Goal: Information Seeking & Learning: Learn about a topic

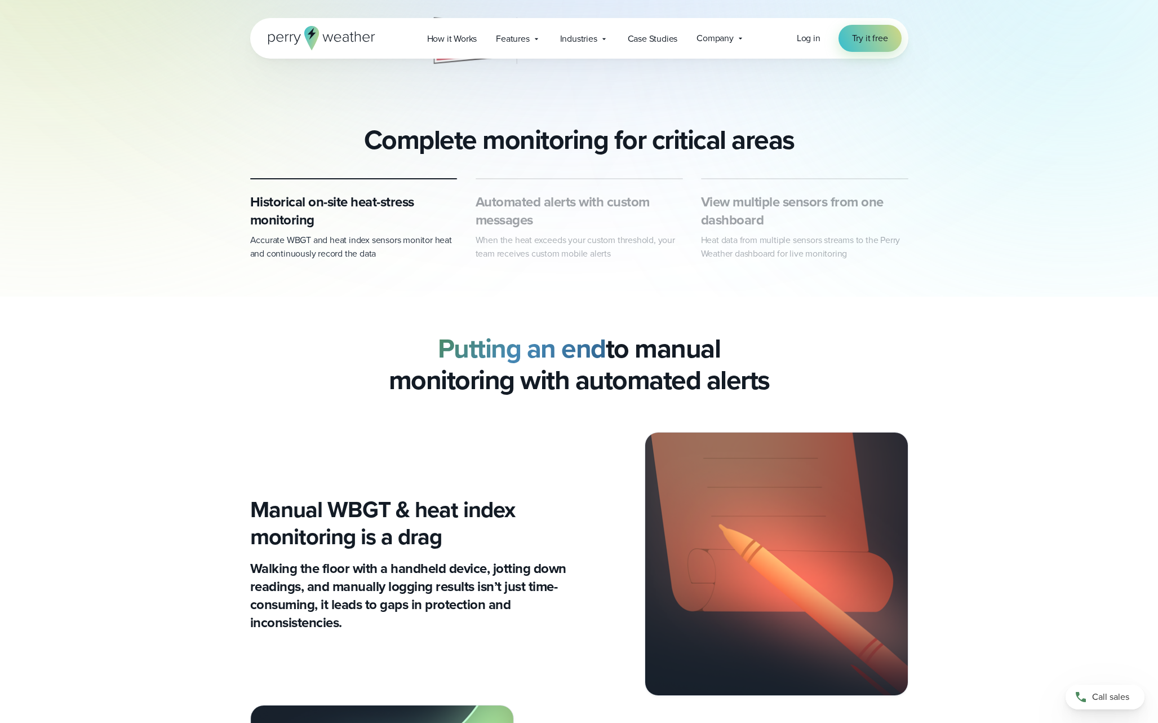
scroll to position [412, 0]
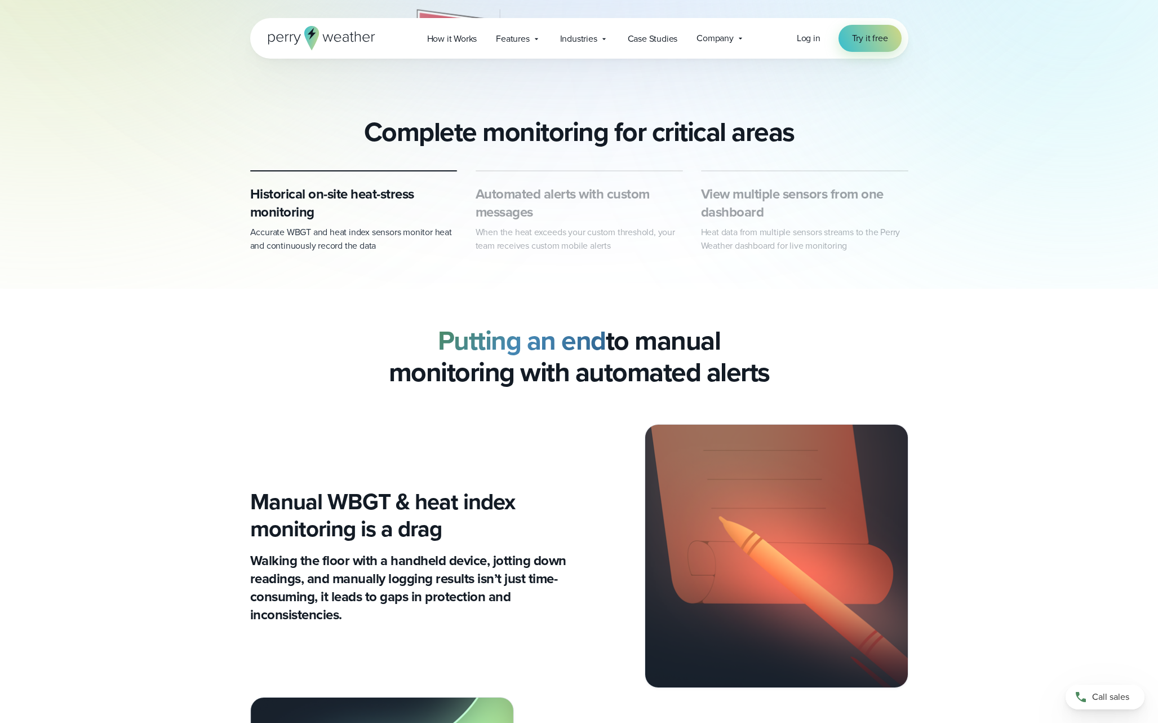
click at [534, 192] on h3 "Automated alerts with custom messages" at bounding box center [579, 203] width 207 height 36
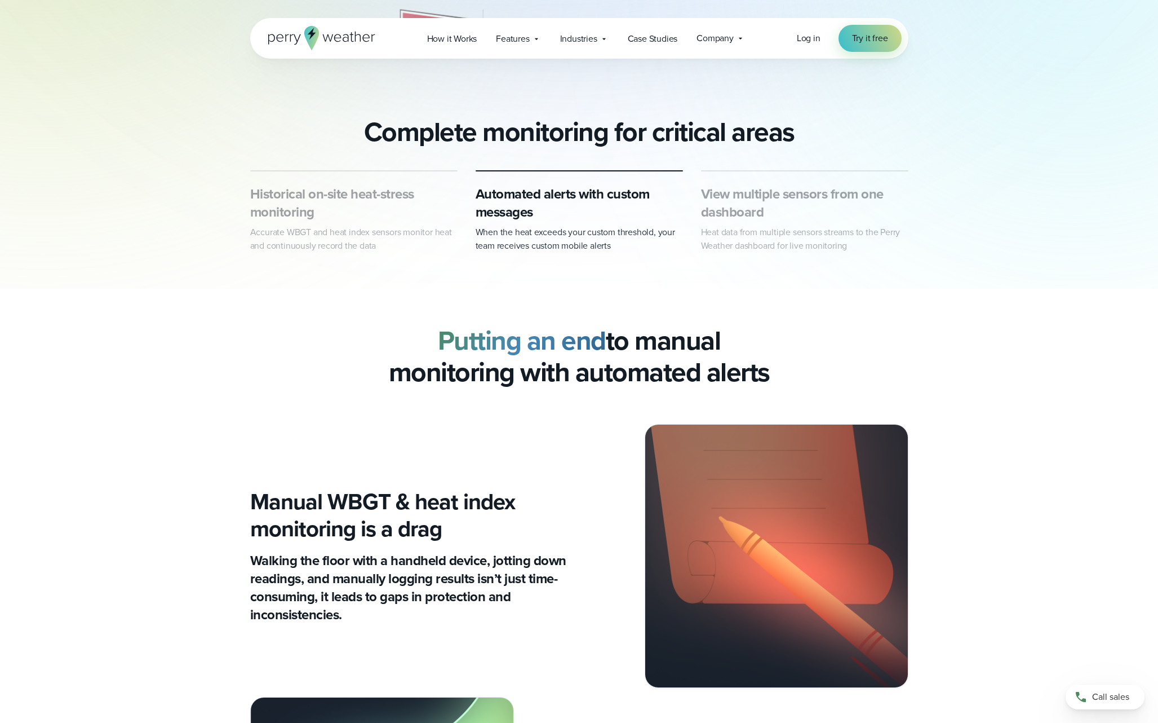
click at [749, 203] on h3 "View multiple sensors from one dashboard" at bounding box center [804, 203] width 207 height 36
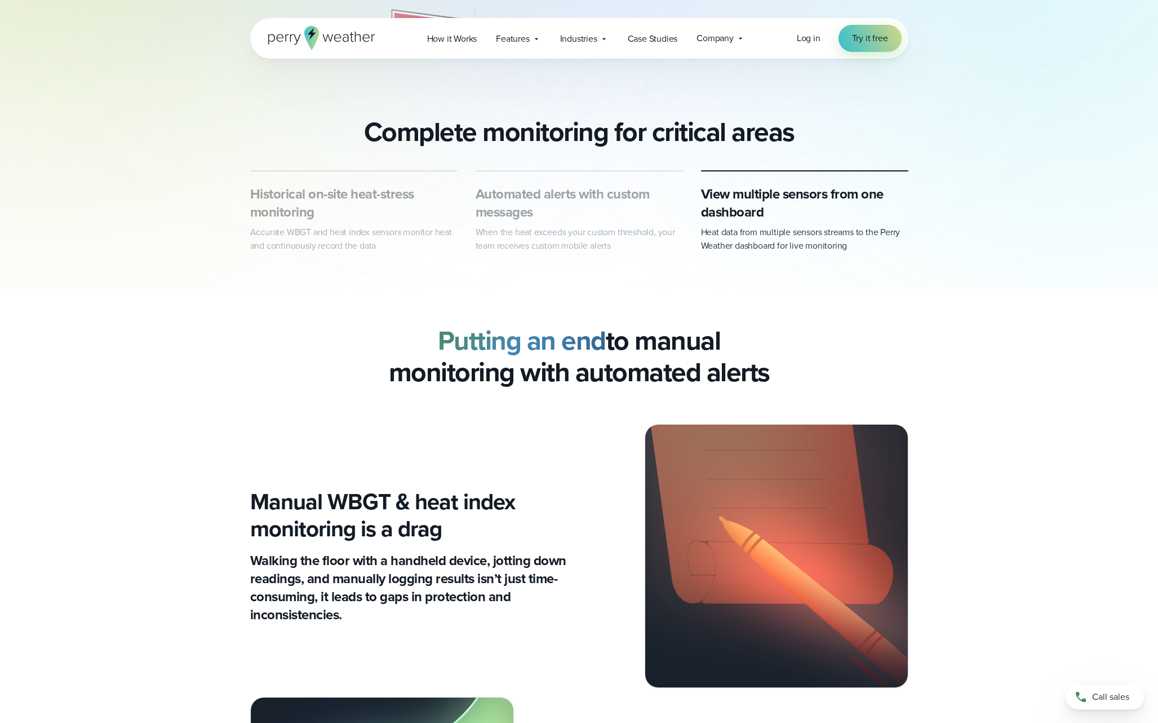
click at [519, 196] on h3 "Automated alerts with custom messages" at bounding box center [579, 203] width 207 height 36
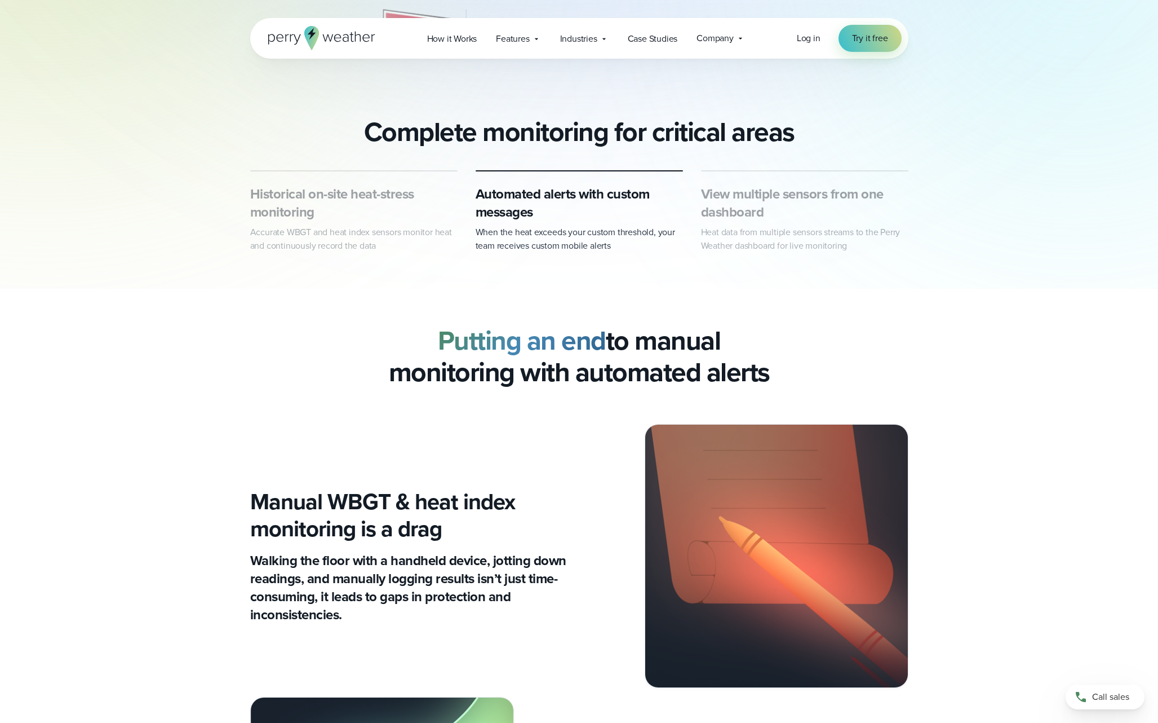
click at [374, 199] on h3 "Historical on-site heat-stress monitoring" at bounding box center [353, 203] width 207 height 36
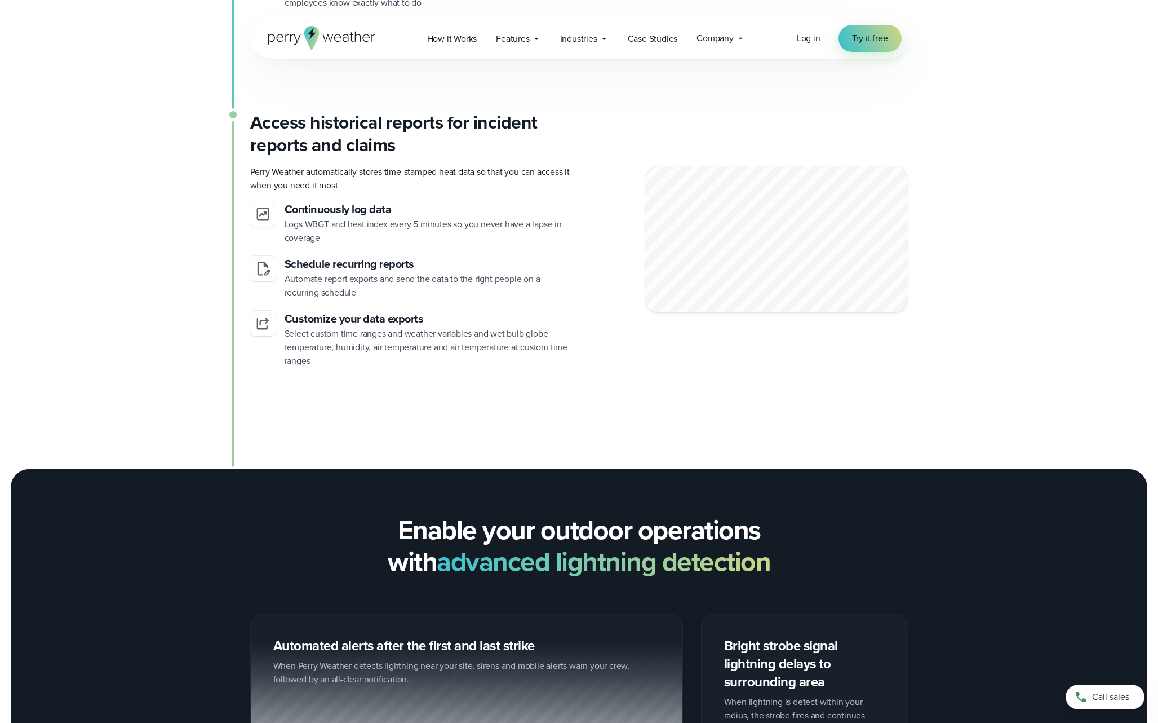
scroll to position [2202, 0]
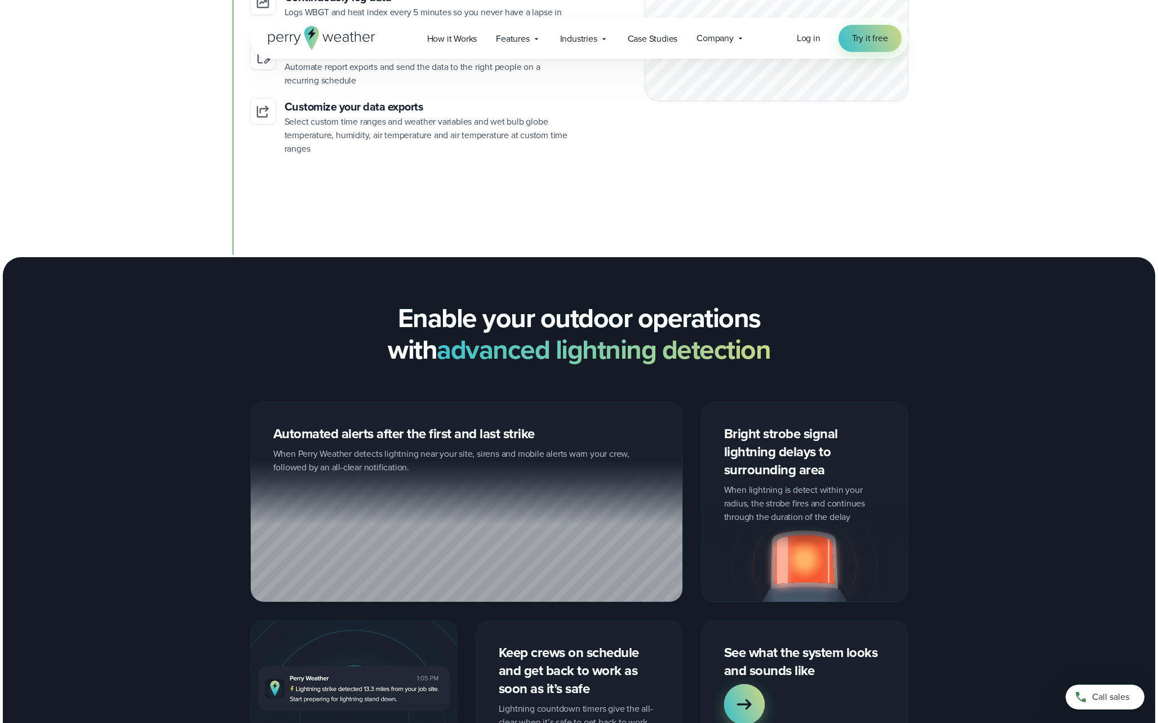
click at [549, 316] on h2 "Enable your outdoor operations with advanced lightning detection" at bounding box center [579, 333] width 658 height 63
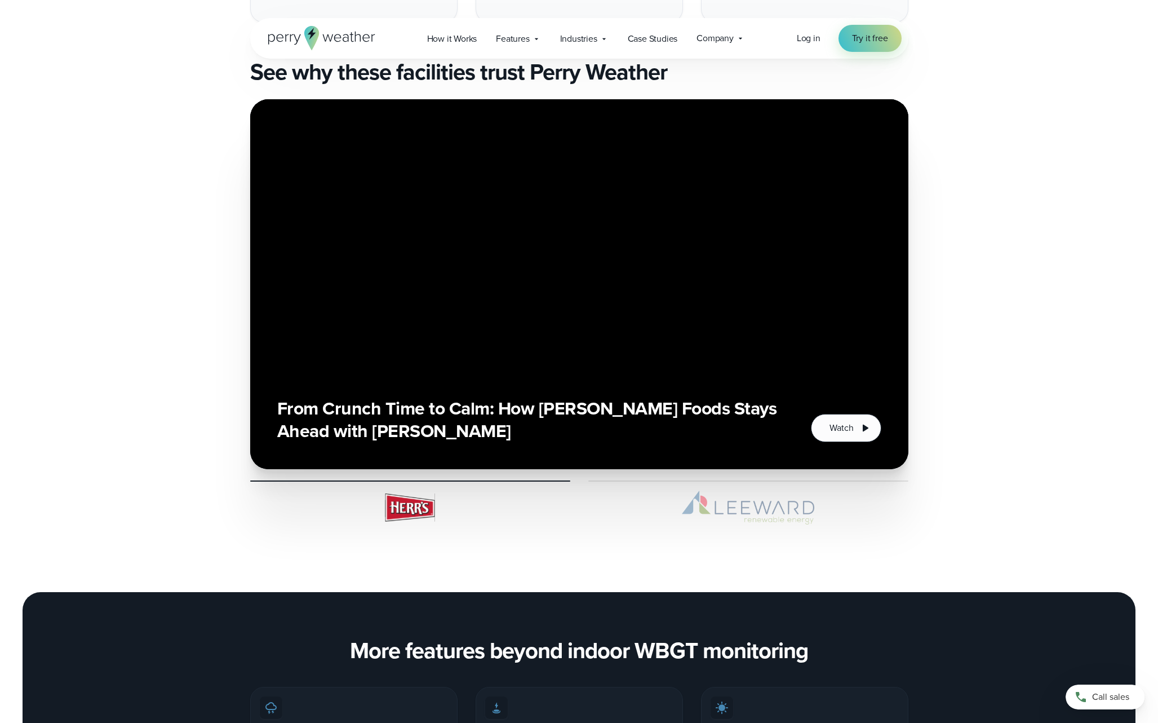
scroll to position [3584, 0]
click at [764, 508] on img at bounding box center [749, 507] width 320 height 34
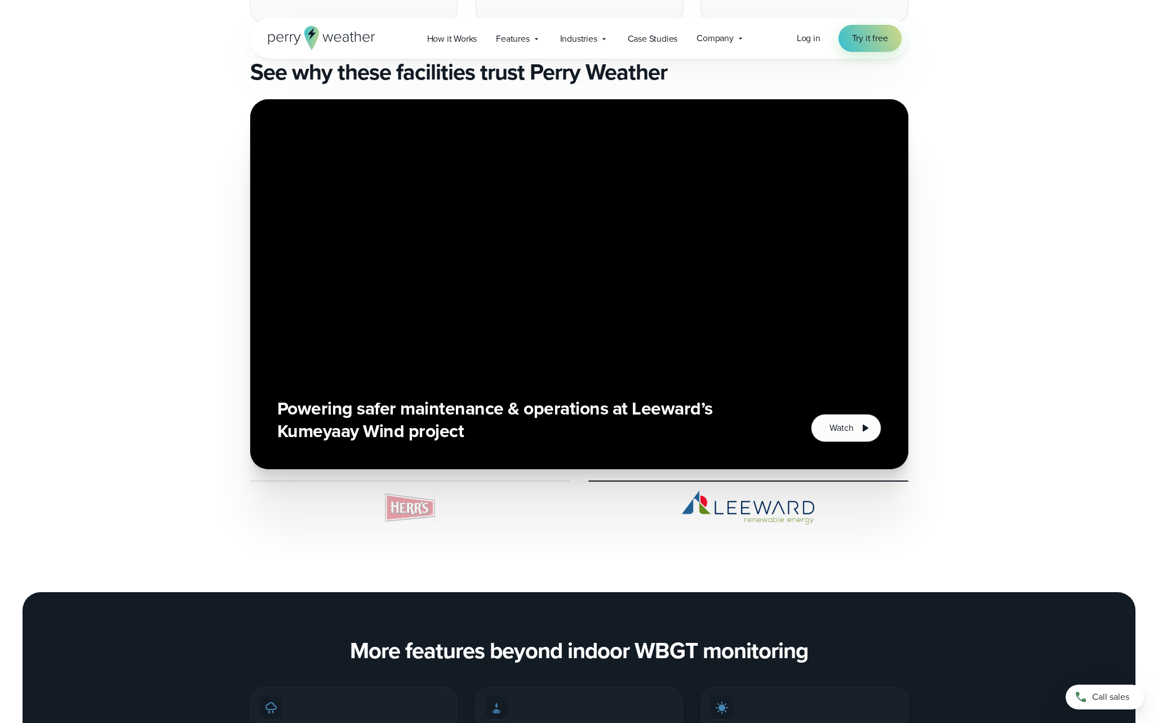
click at [429, 499] on img at bounding box center [410, 507] width 320 height 34
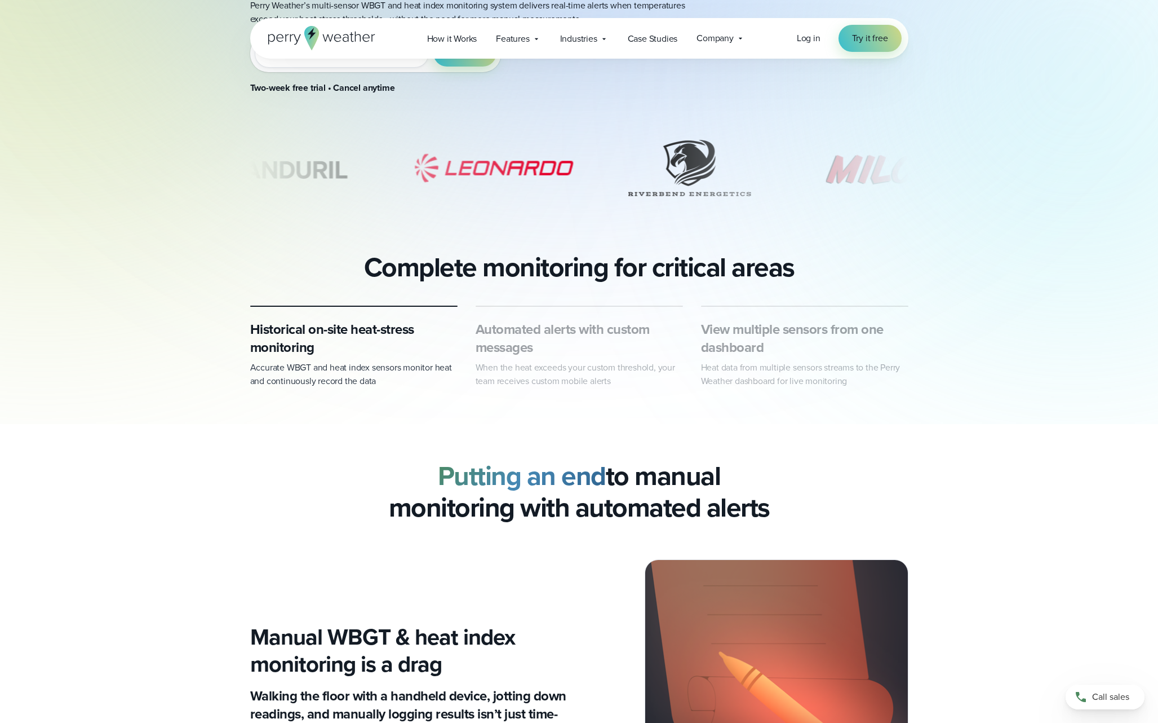
scroll to position [0, 0]
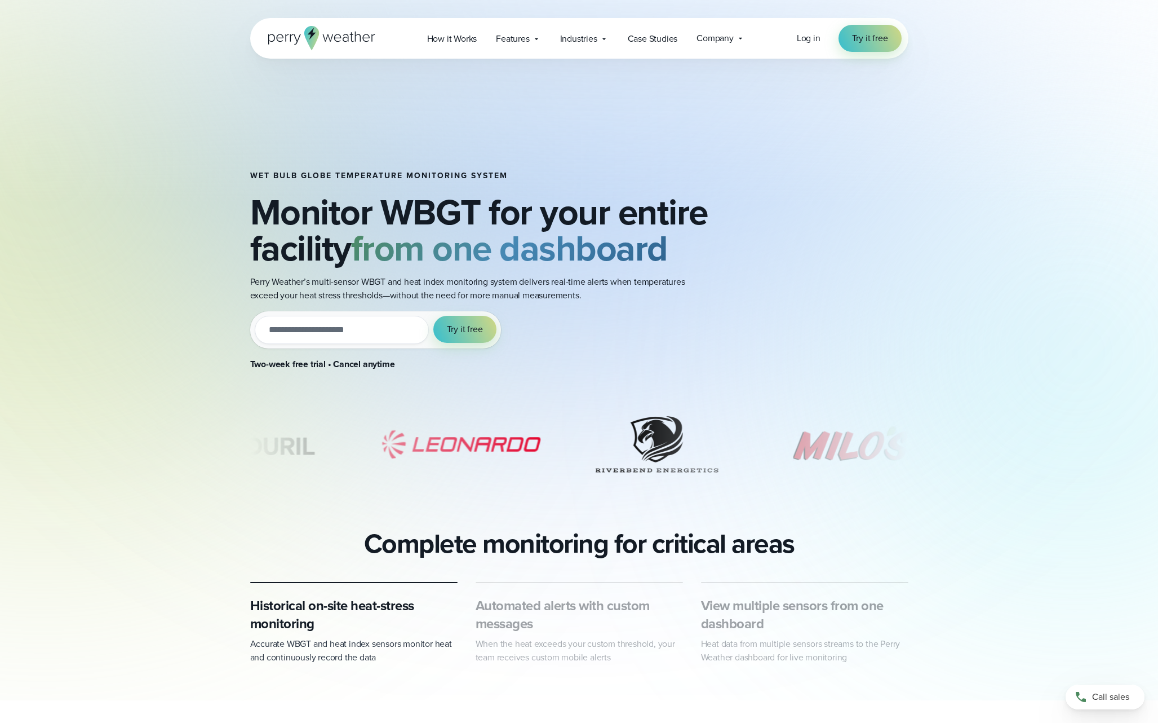
click at [486, 198] on h2 "Monitor WBGT for your entire facility from one dashboard" at bounding box center [494, 230] width 489 height 72
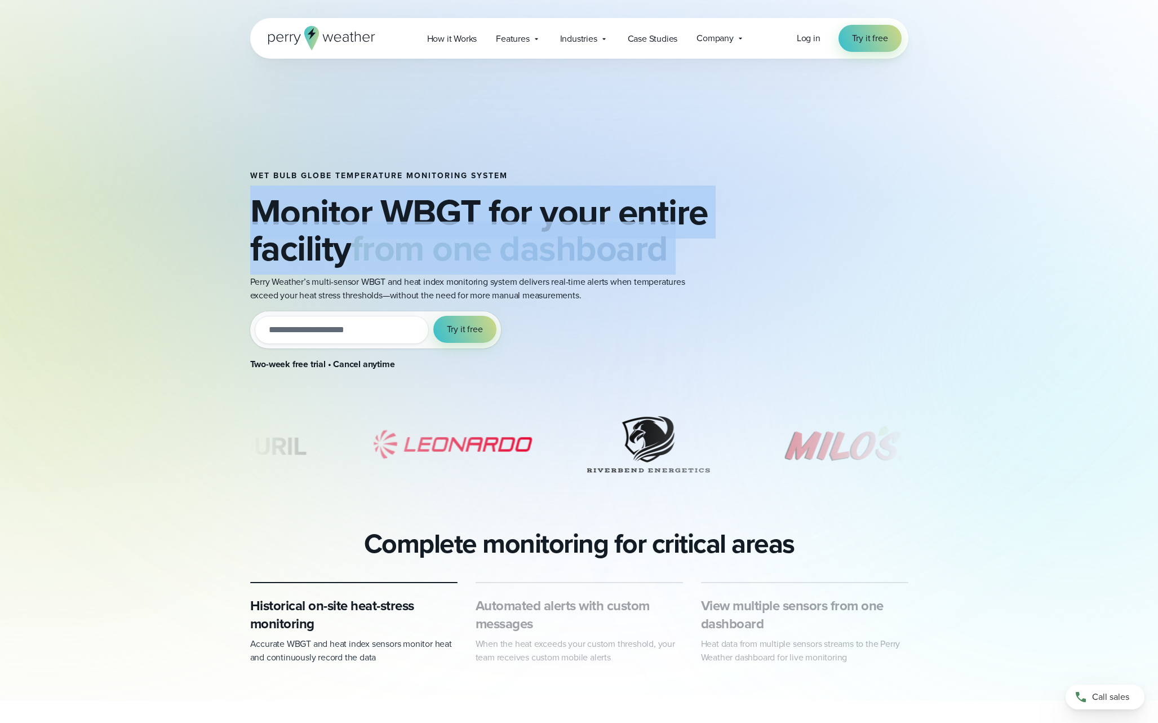
click at [486, 198] on h2 "Monitor WBGT for your entire facility from one dashboard" at bounding box center [494, 230] width 489 height 72
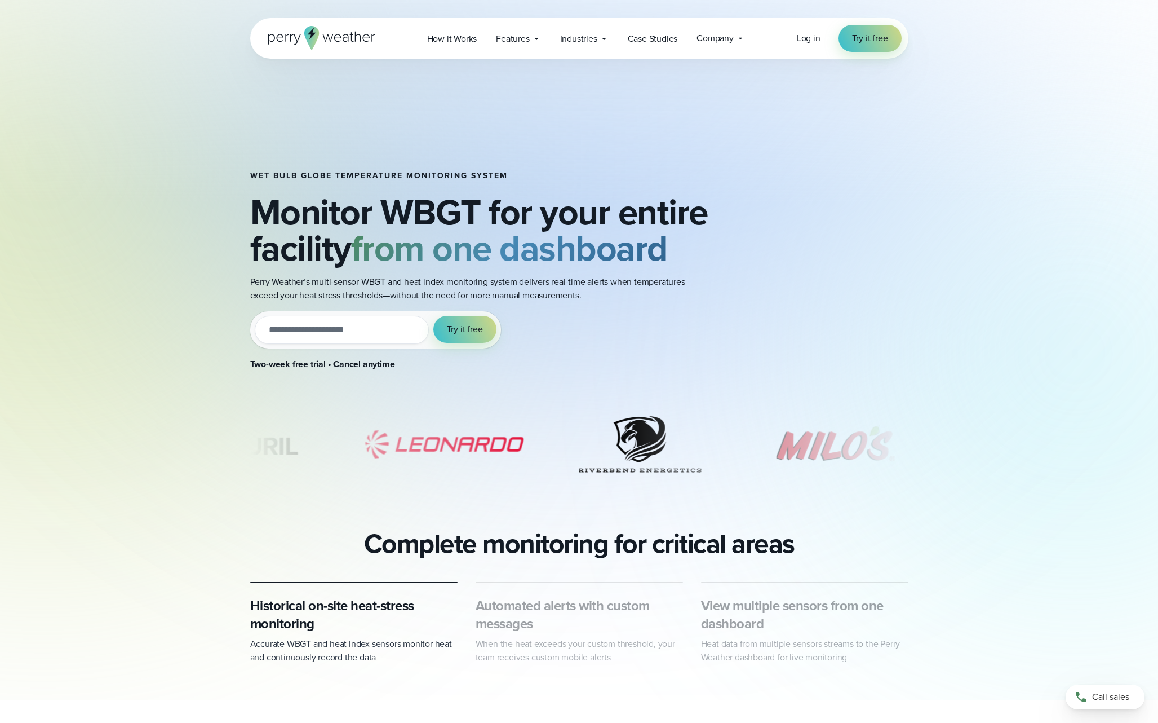
click at [541, 201] on h2 "Monitor WBGT for your entire facility from one dashboard" at bounding box center [494, 230] width 489 height 72
drag, startPoint x: 418, startPoint y: 220, endPoint x: 459, endPoint y: 219, distance: 41.2
click at [429, 219] on h2 "Monitor WBGT for your entire facility from one dashboard" at bounding box center [494, 230] width 489 height 72
click at [459, 219] on h2 "Monitor WBGT for your entire facility from one dashboard" at bounding box center [494, 230] width 489 height 72
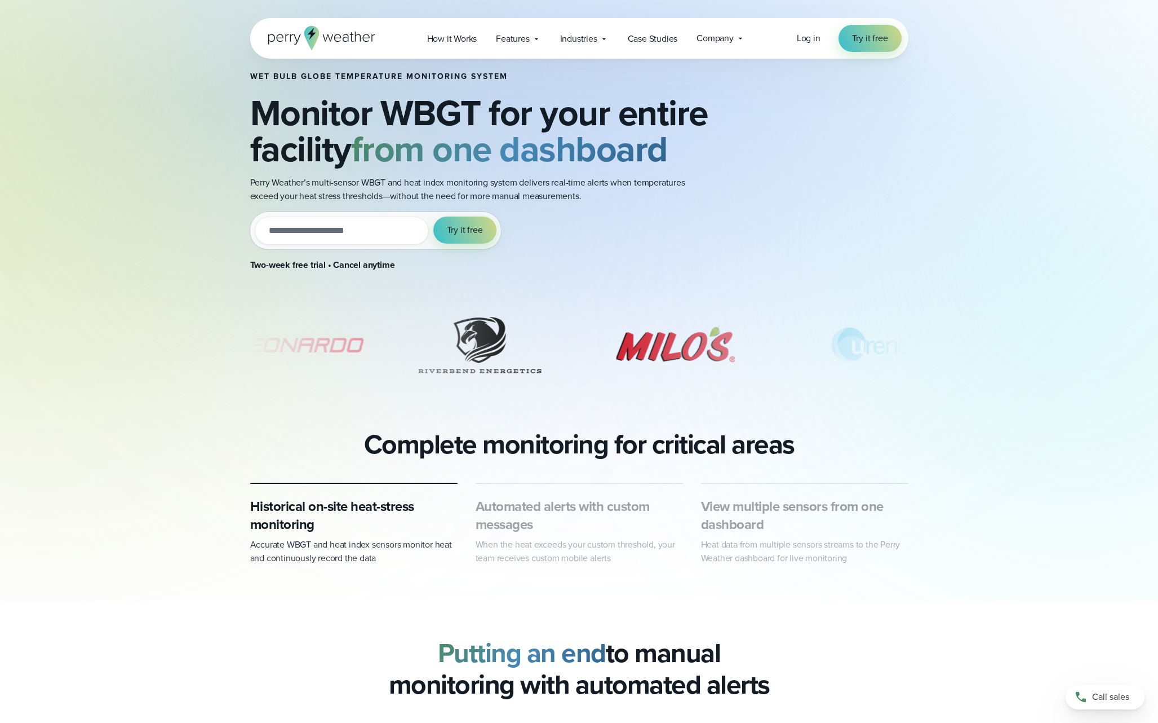
scroll to position [193, 0]
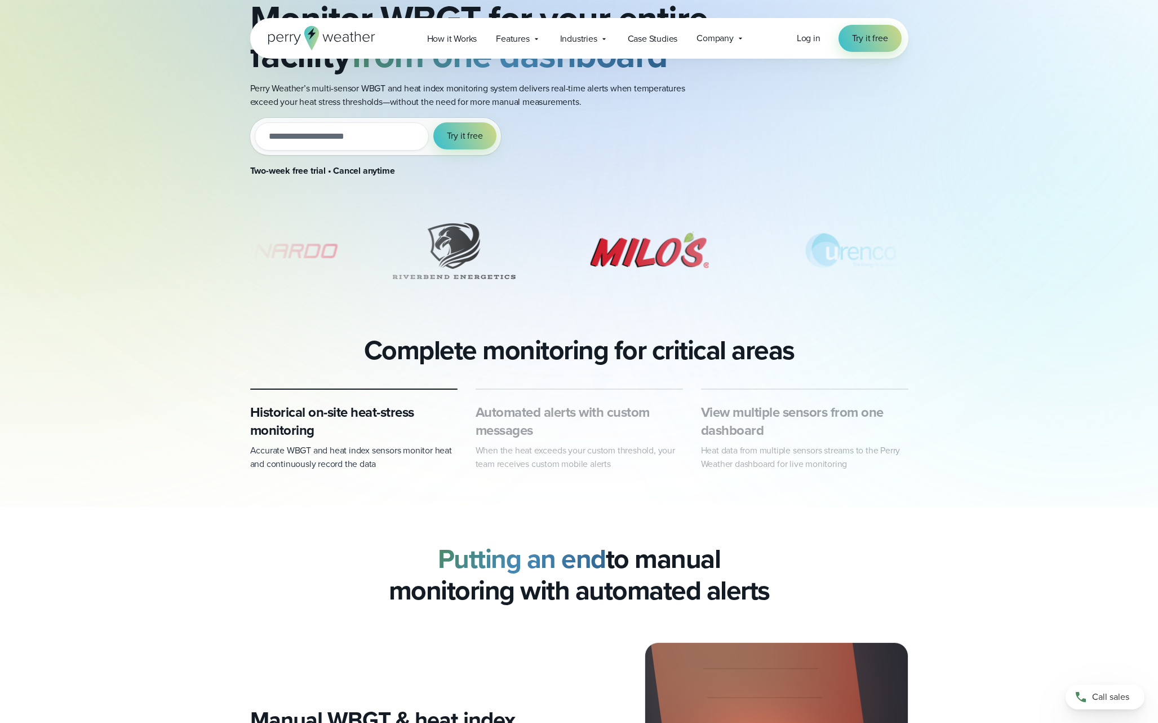
click at [525, 430] on h3 "Automated alerts with custom messages" at bounding box center [579, 421] width 207 height 36
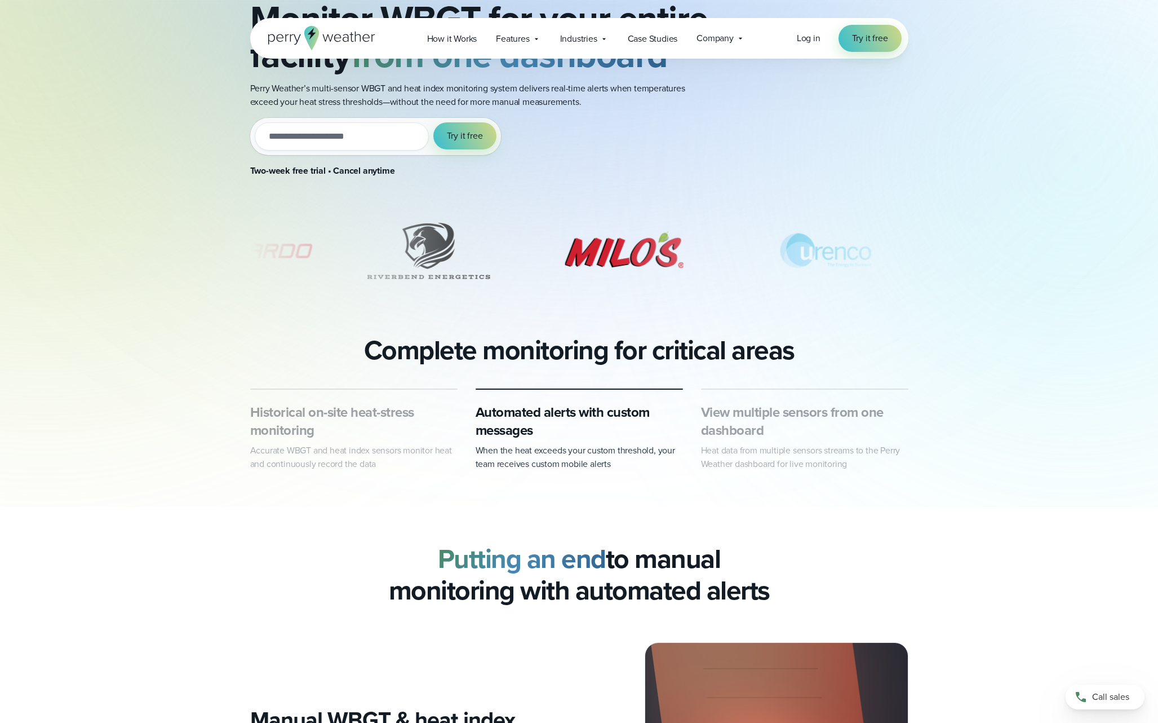
click at [771, 415] on h3 "View multiple sensors from one dashboard" at bounding box center [804, 421] width 207 height 36
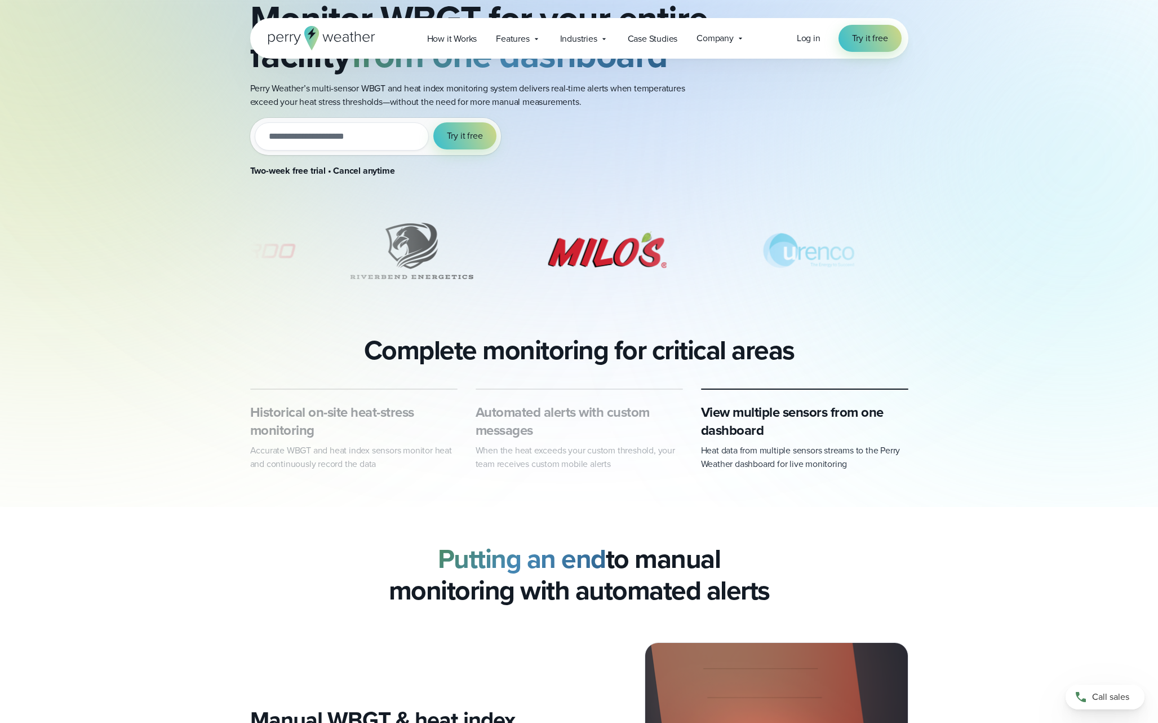
click at [573, 418] on h3 "Automated alerts with custom messages" at bounding box center [579, 421] width 207 height 36
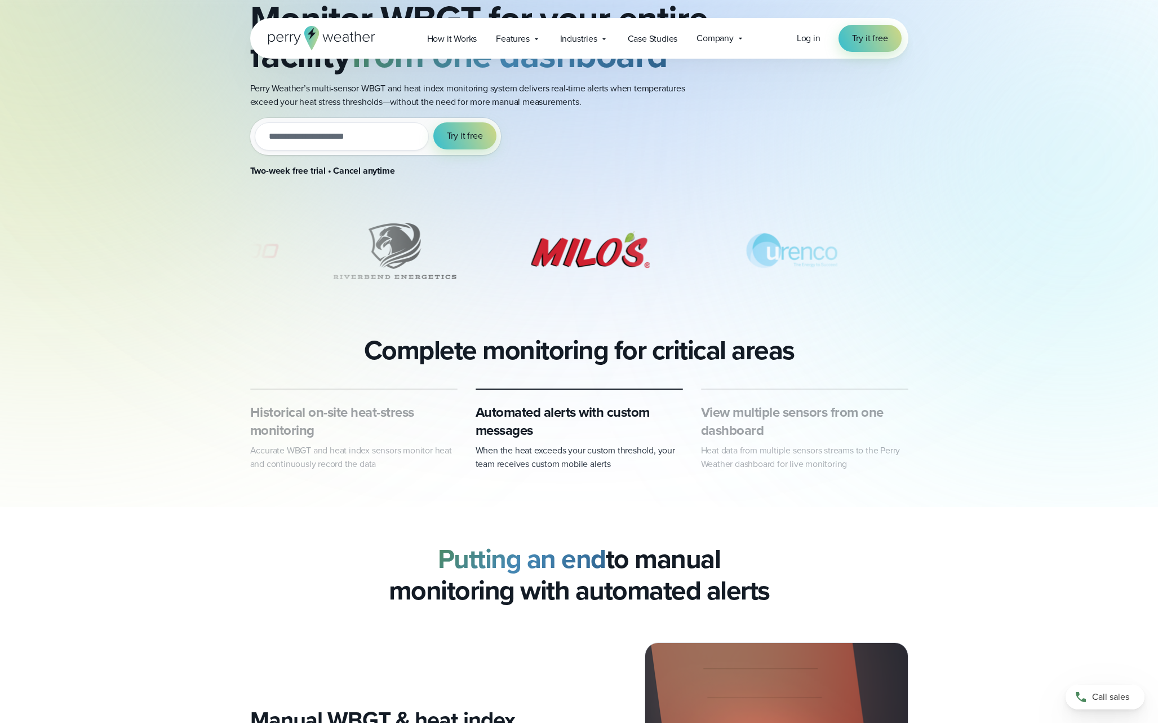
click at [399, 420] on h3 "Historical on-site heat-stress monitoring" at bounding box center [353, 421] width 207 height 36
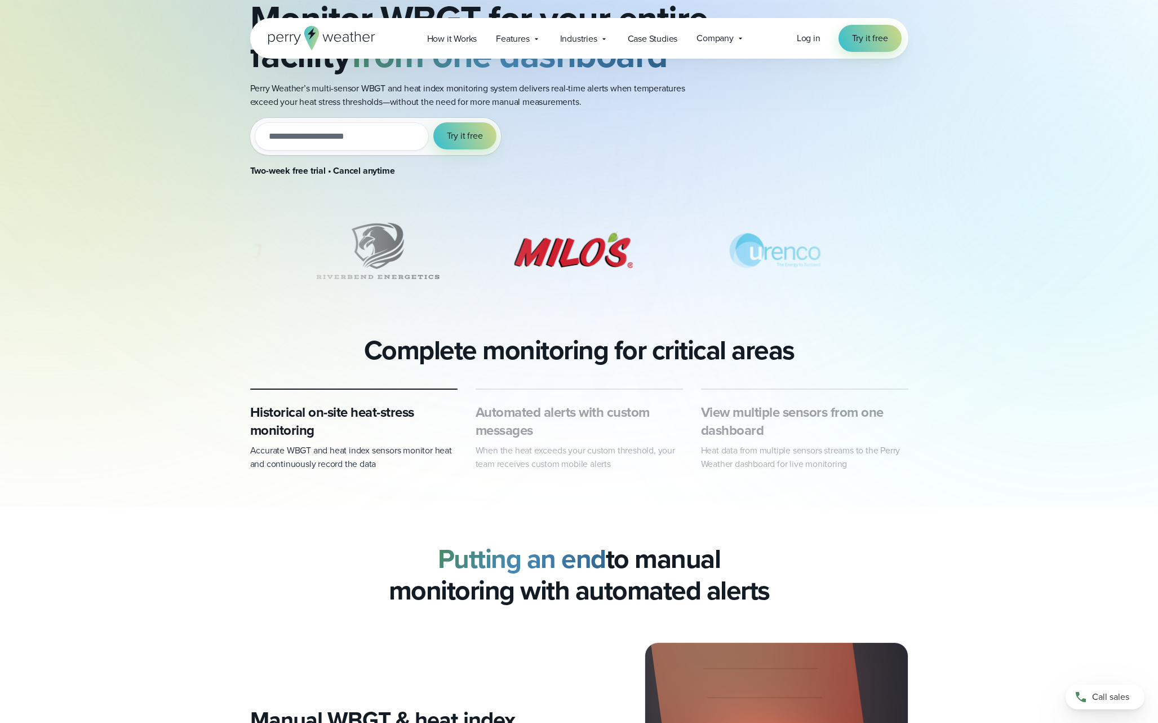
drag, startPoint x: 577, startPoint y: 413, endPoint x: 671, endPoint y: 409, distance: 94.2
click at [577, 413] on h3 "Automated alerts with custom messages" at bounding box center [579, 421] width 207 height 36
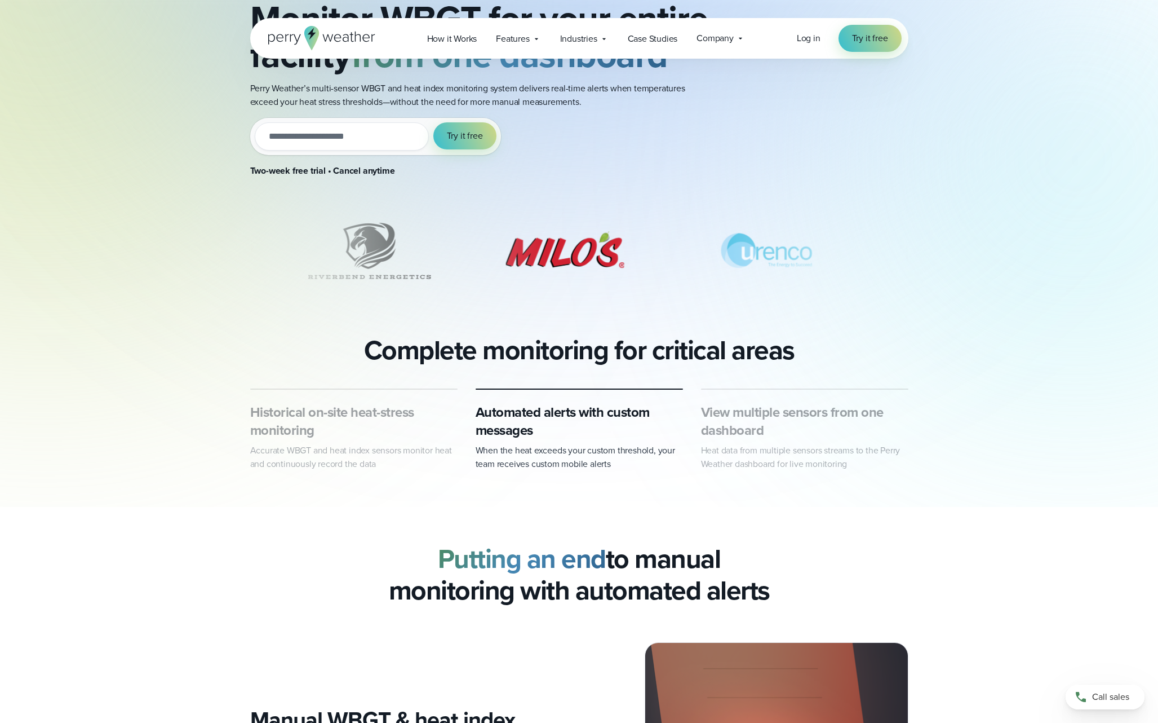
click at [724, 410] on h3 "View multiple sensors from one dashboard" at bounding box center [804, 421] width 207 height 36
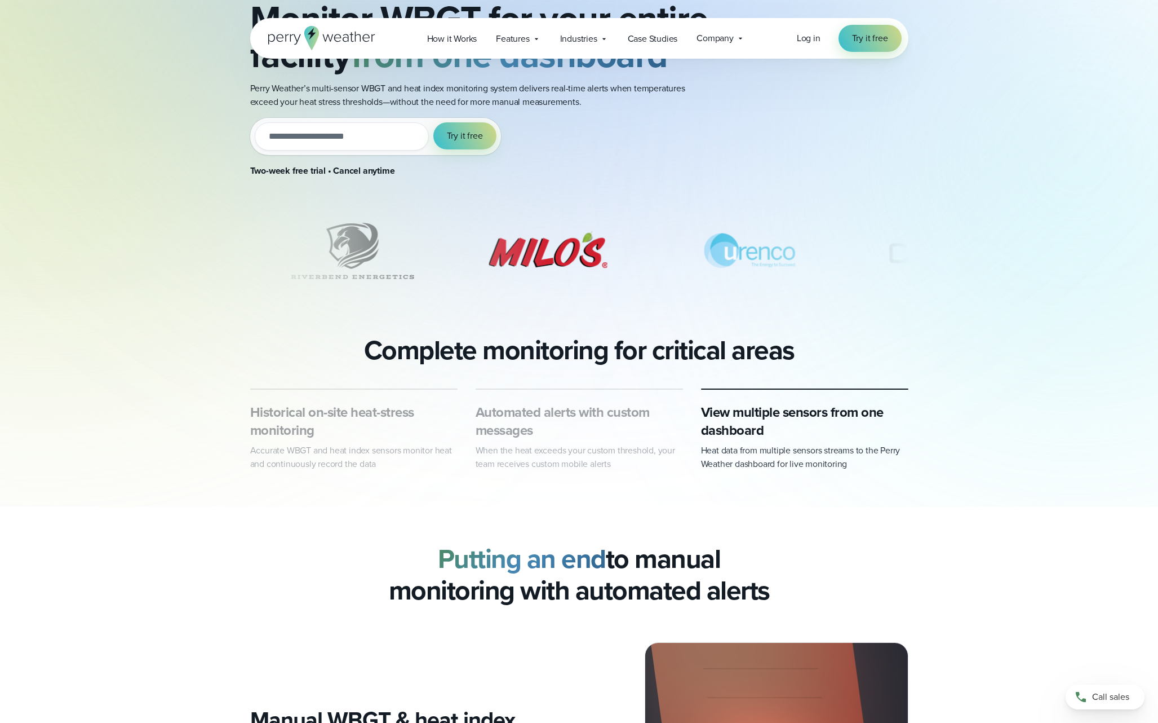
click at [539, 410] on h3 "Automated alerts with custom messages" at bounding box center [579, 421] width 207 height 36
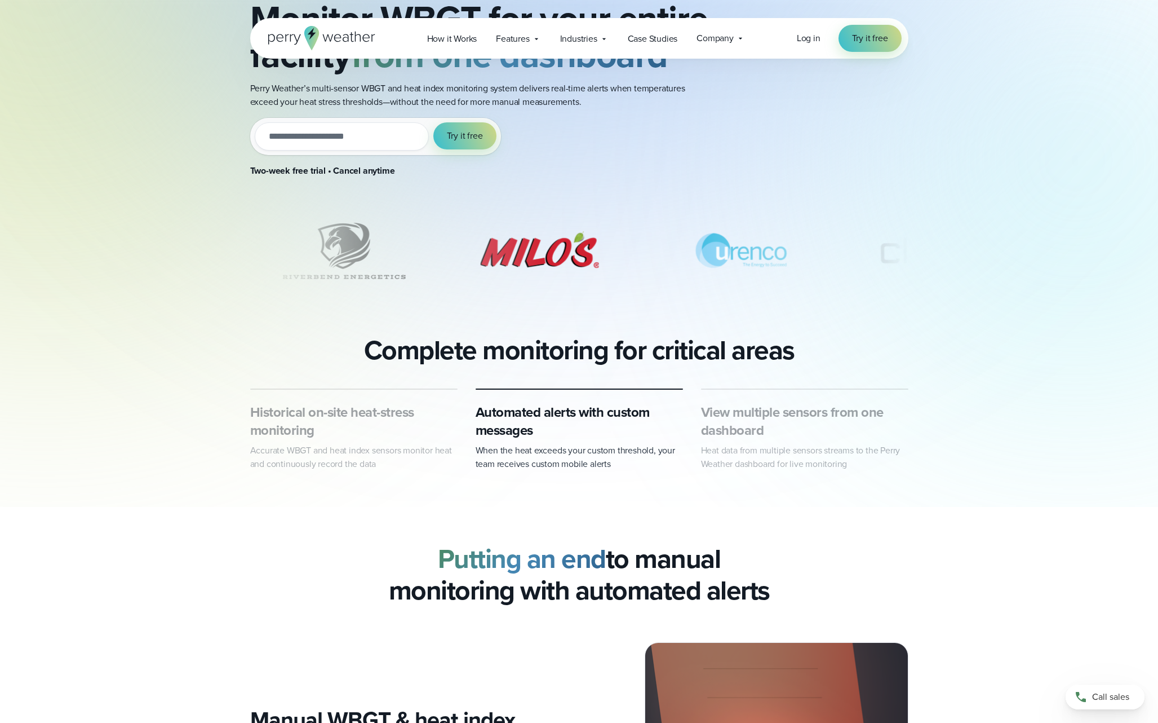
click at [383, 414] on h3 "Historical on-site heat-stress monitoring" at bounding box center [353, 421] width 207 height 36
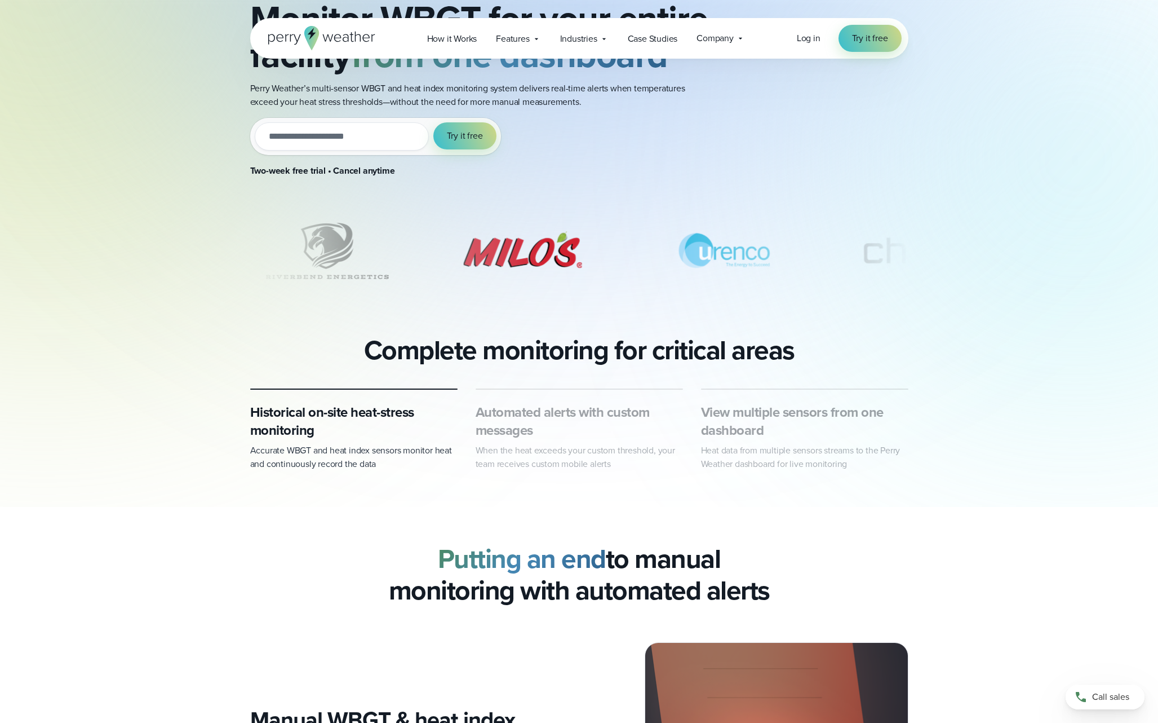
click at [609, 410] on h3 "Automated alerts with custom messages" at bounding box center [579, 421] width 207 height 36
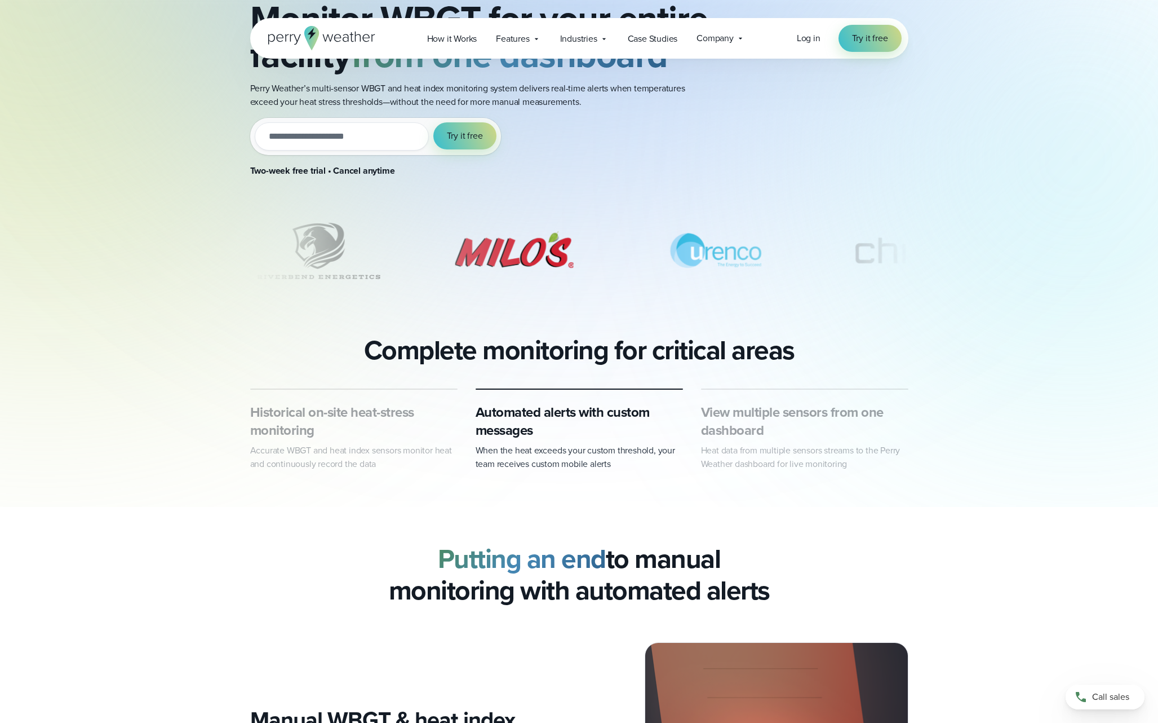
click at [718, 412] on h3 "View multiple sensors from one dashboard" at bounding box center [804, 421] width 207 height 36
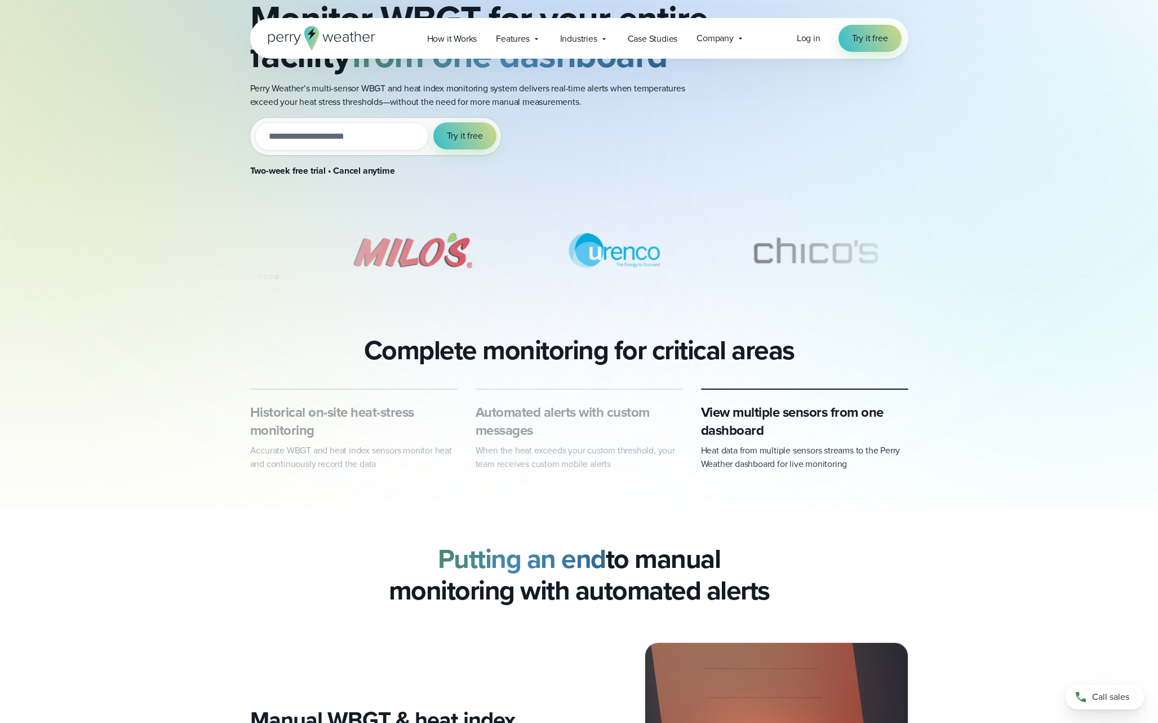
click at [387, 410] on h3 "Historical on-site heat-stress monitoring" at bounding box center [353, 421] width 207 height 36
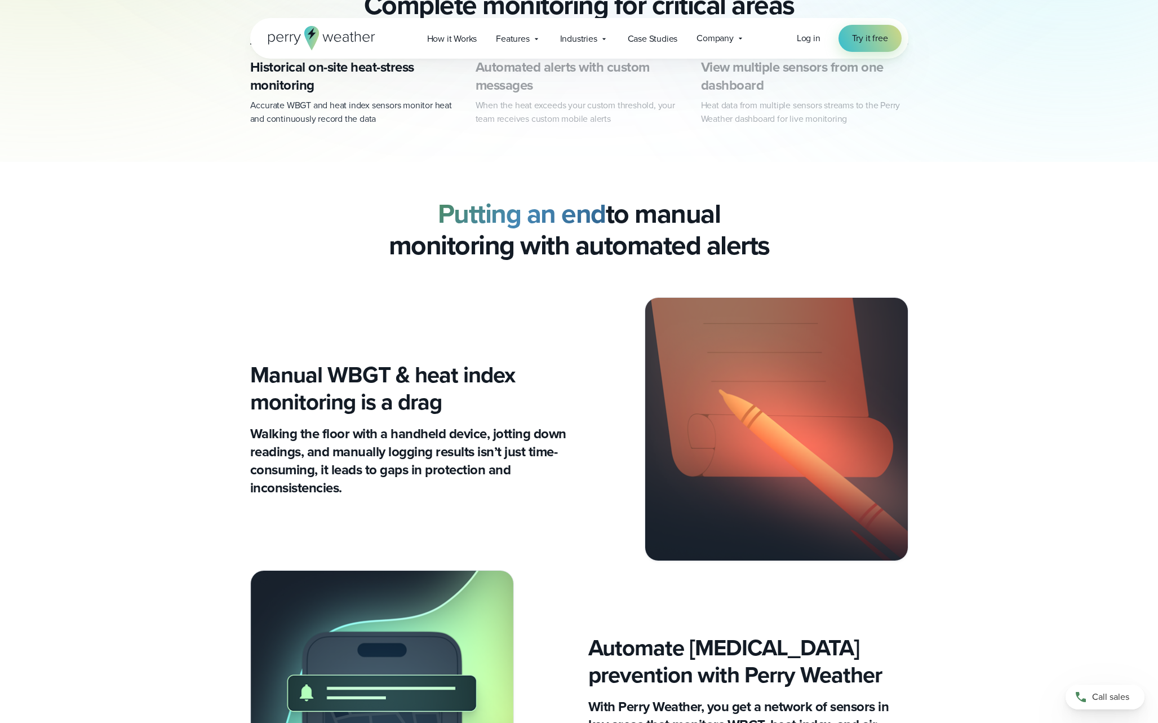
scroll to position [532, 0]
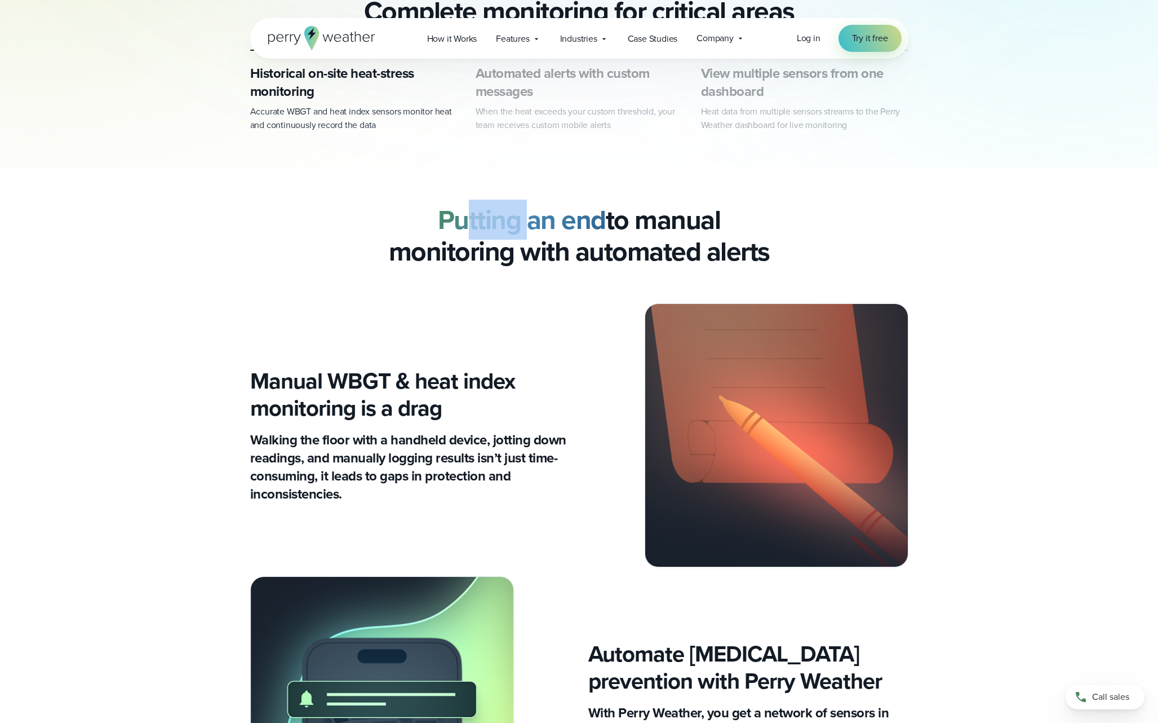
drag, startPoint x: 524, startPoint y: 225, endPoint x: 568, endPoint y: 231, distance: 44.8
click at [559, 229] on strong "Putting an end" at bounding box center [522, 220] width 168 height 40
click at [568, 231] on strong "Putting an end" at bounding box center [522, 220] width 168 height 40
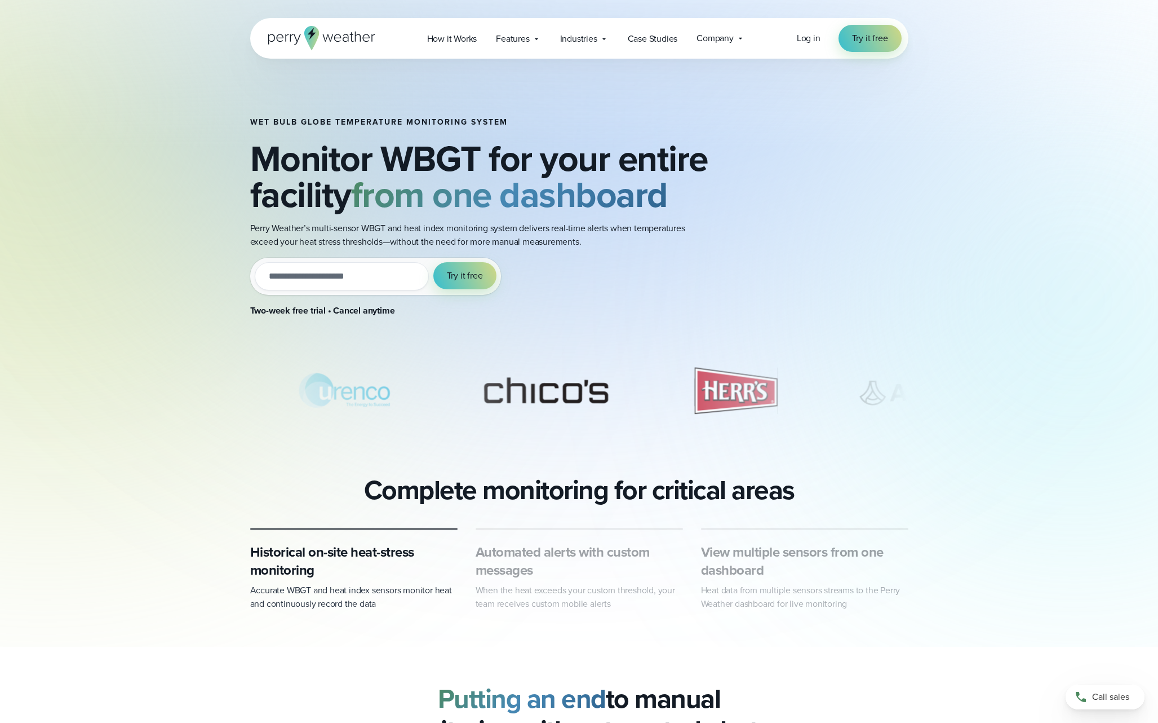
scroll to position [0, 0]
